Goal: Task Accomplishment & Management: Complete application form

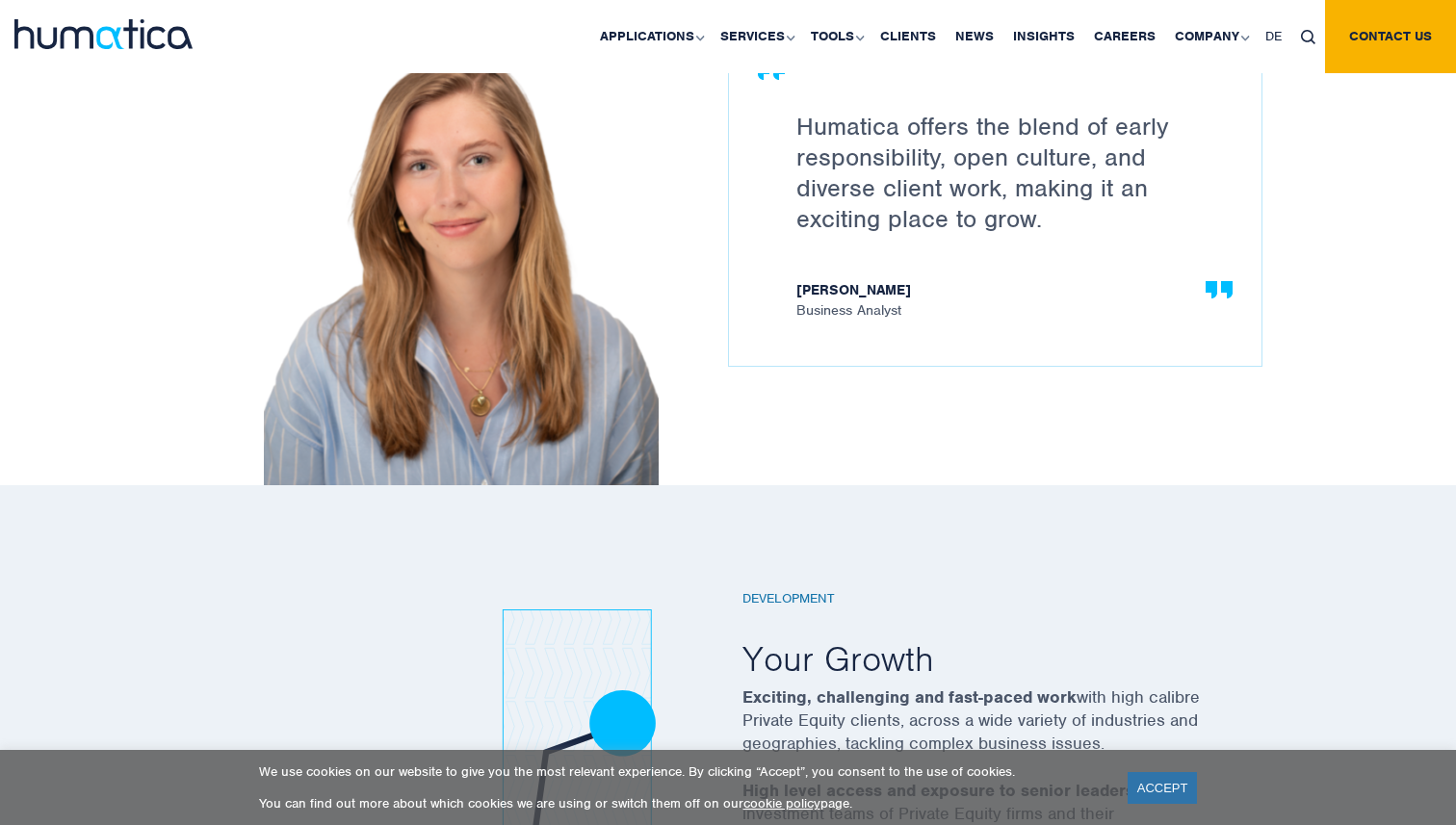
scroll to position [3317, 0]
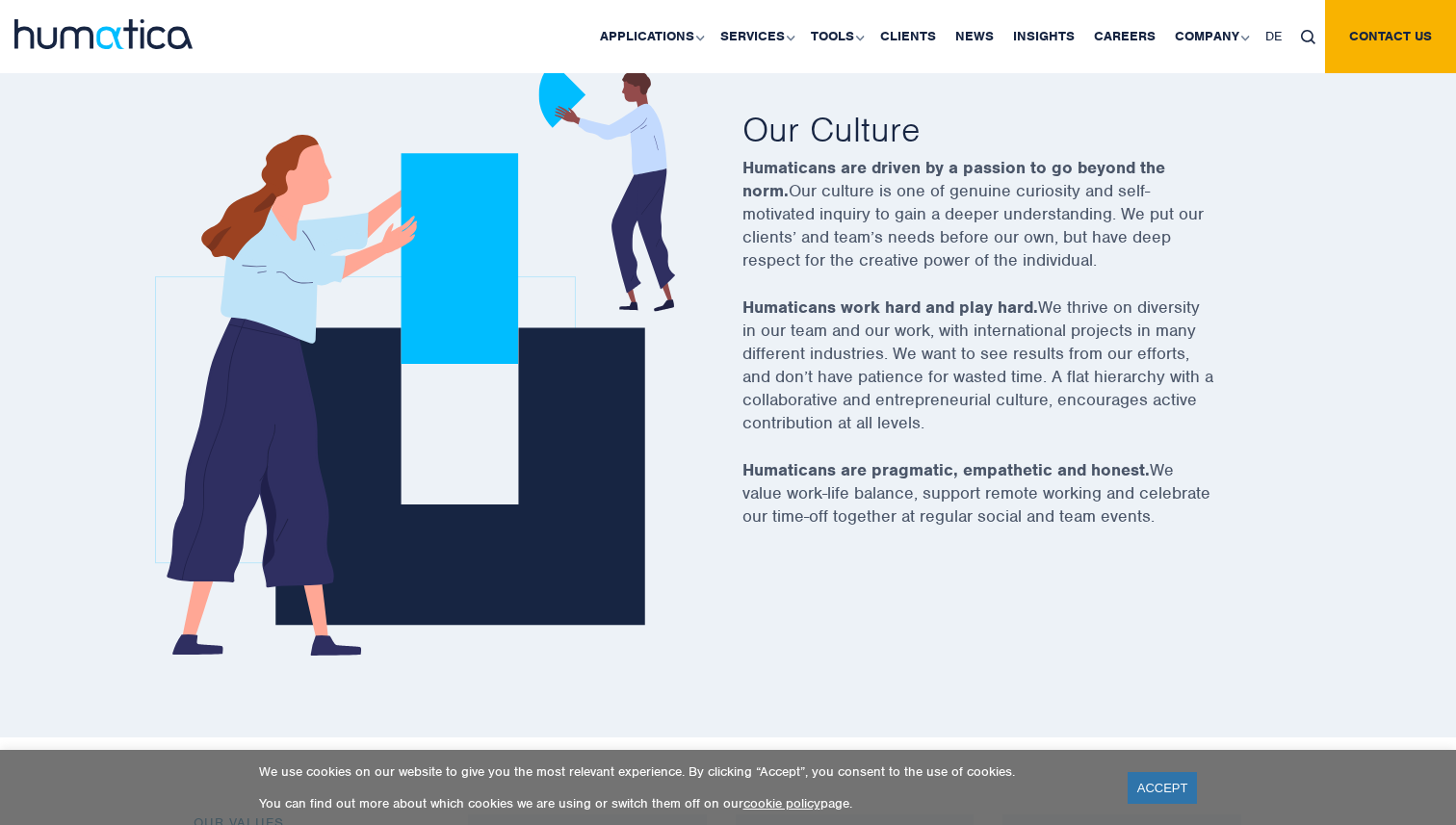
scroll to position [746, 0]
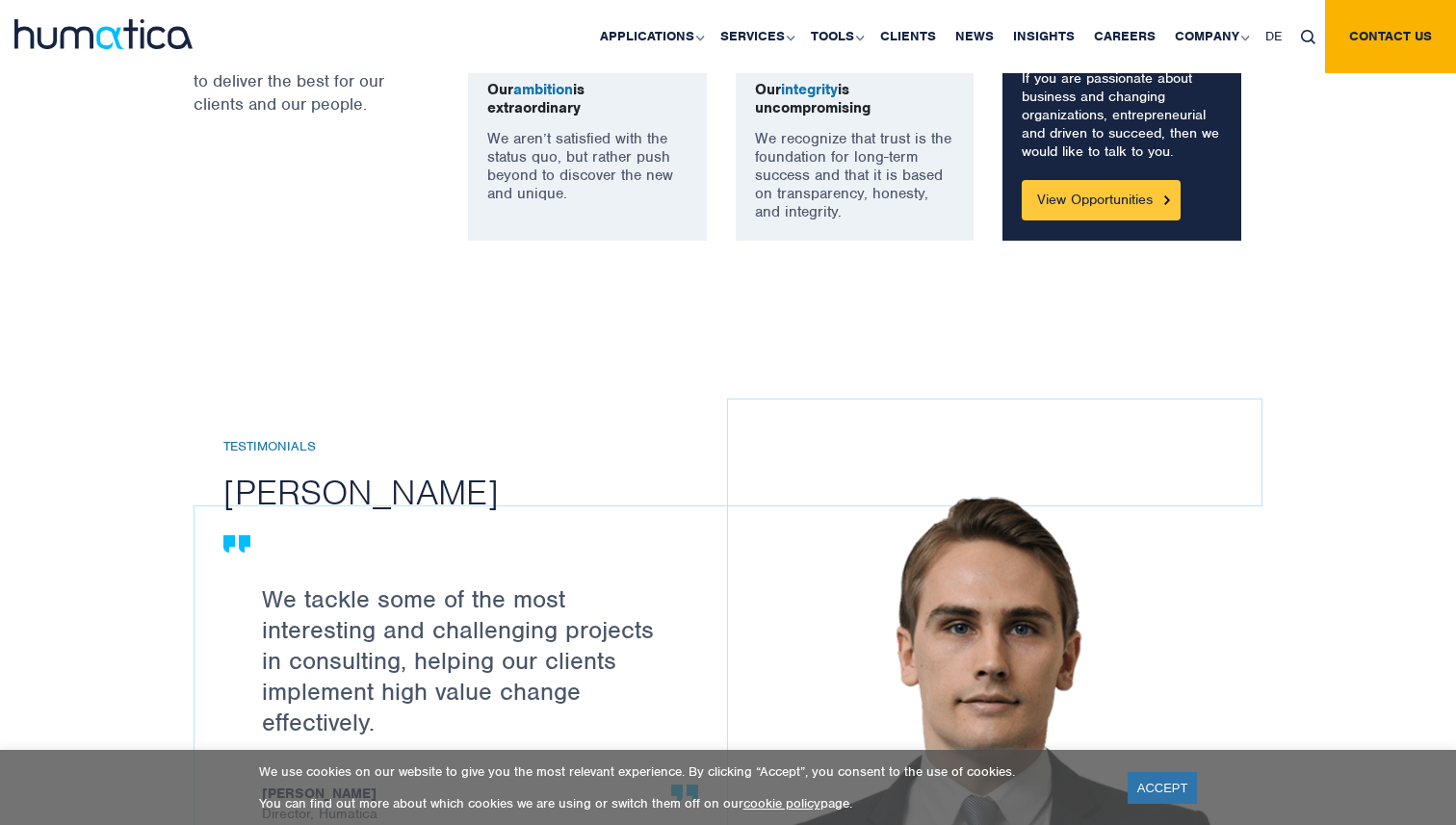
click at [1047, 204] on link "View Opportunities" at bounding box center [1100, 201] width 159 height 41
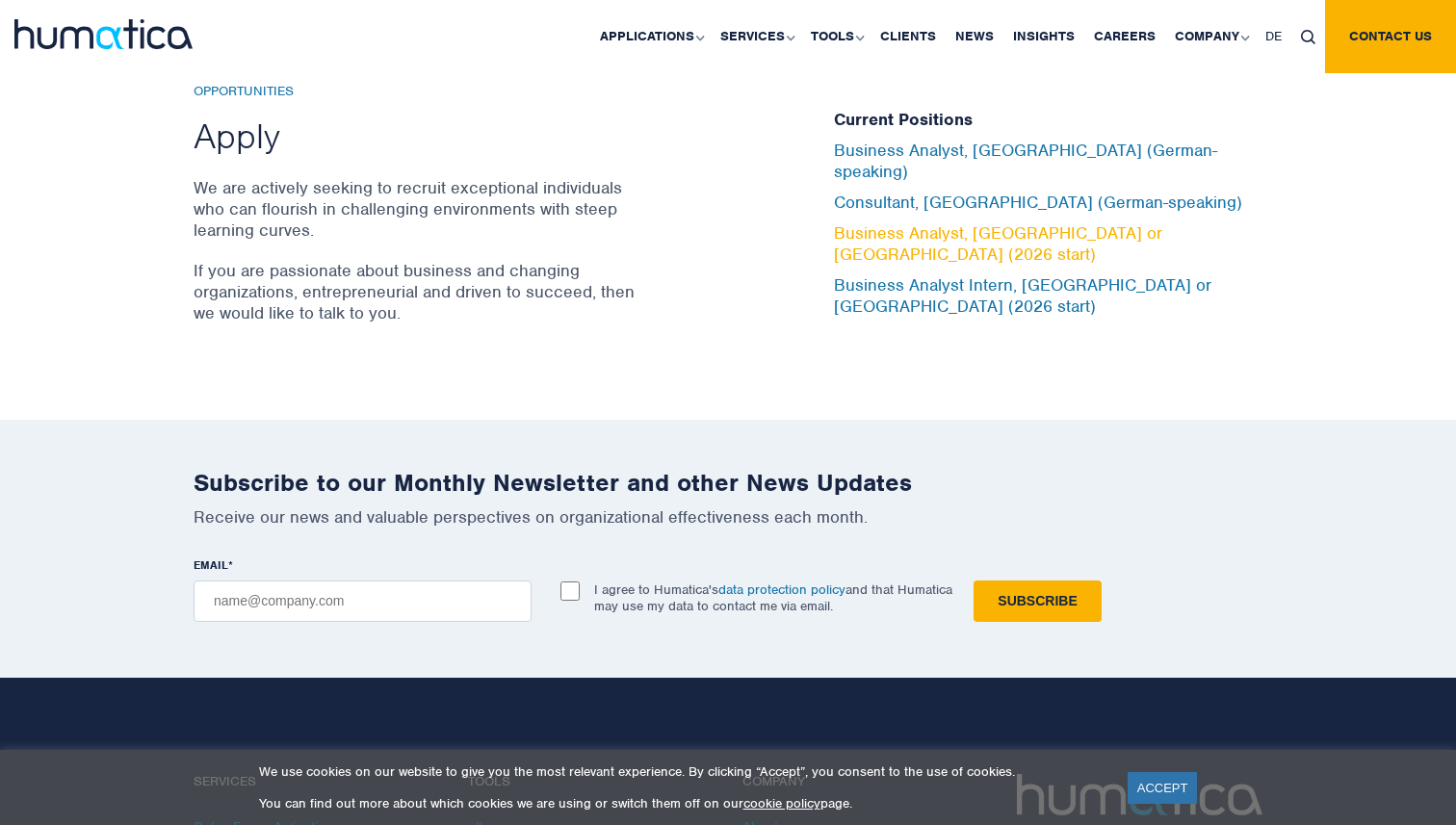
click at [994, 236] on link "Business Analyst, [GEOGRAPHIC_DATA] or [GEOGRAPHIC_DATA] (2026 start)" at bounding box center [997, 243] width 328 height 42
